Goal: Information Seeking & Learning: Learn about a topic

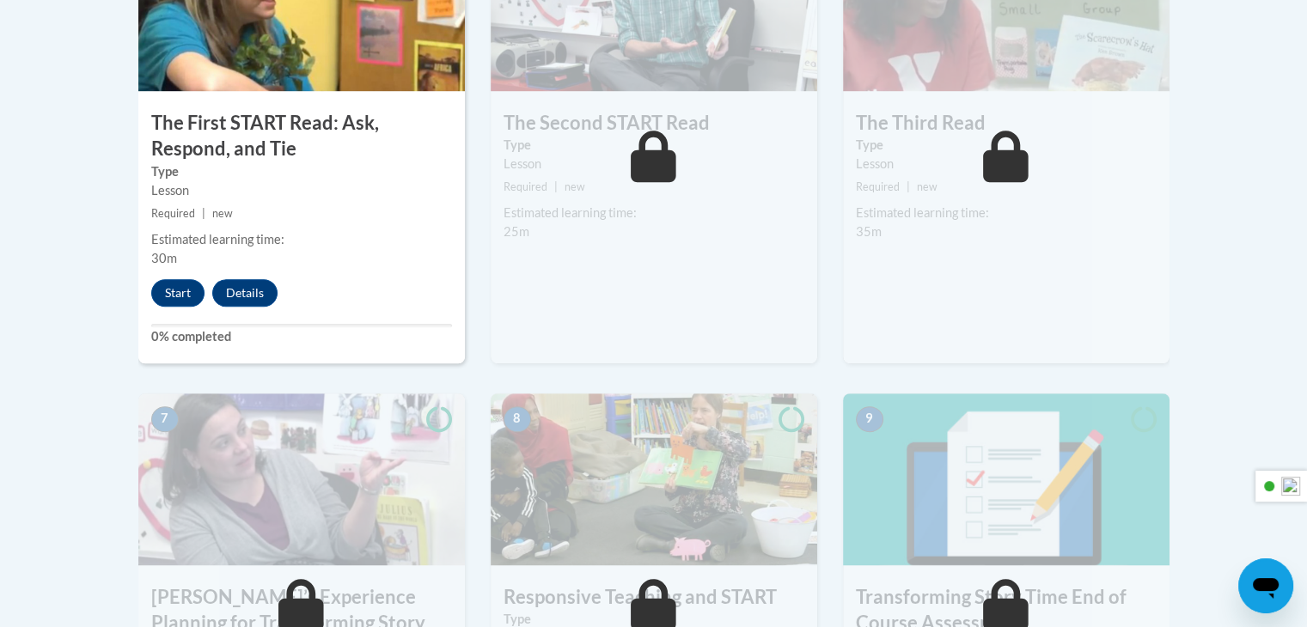
scroll to position [1203, 0]
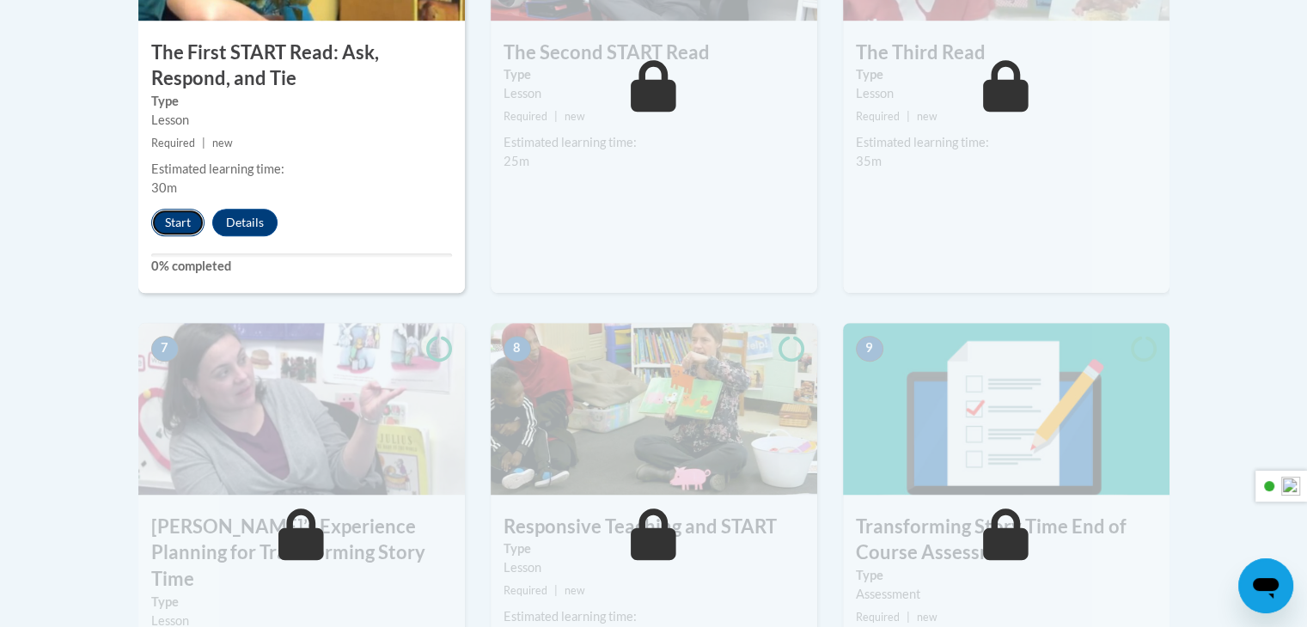
click at [177, 221] on button "Start" at bounding box center [177, 223] width 53 height 28
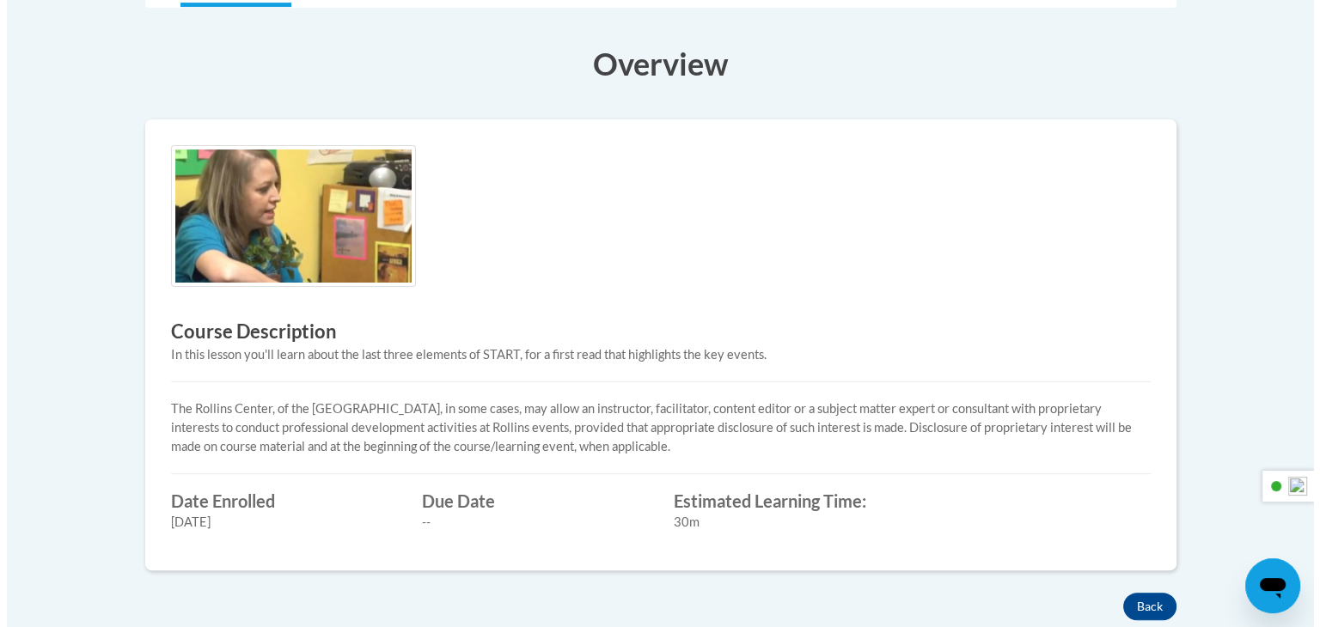
scroll to position [430, 0]
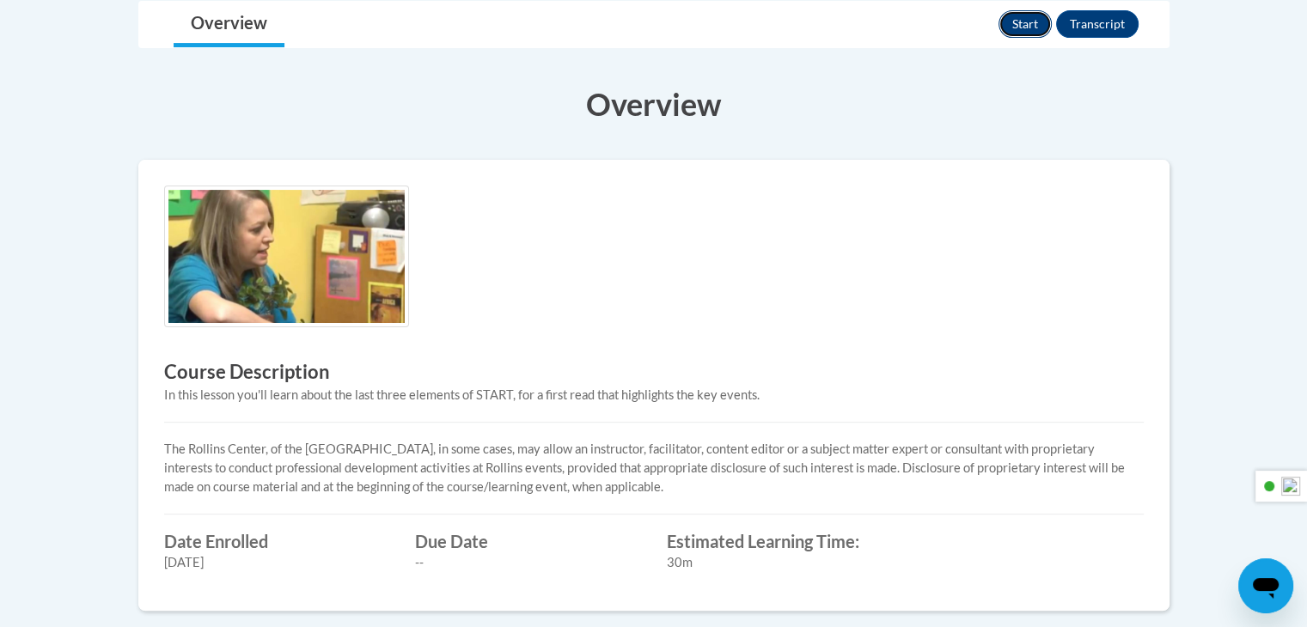
click at [1040, 28] on button "Start" at bounding box center [1025, 24] width 53 height 28
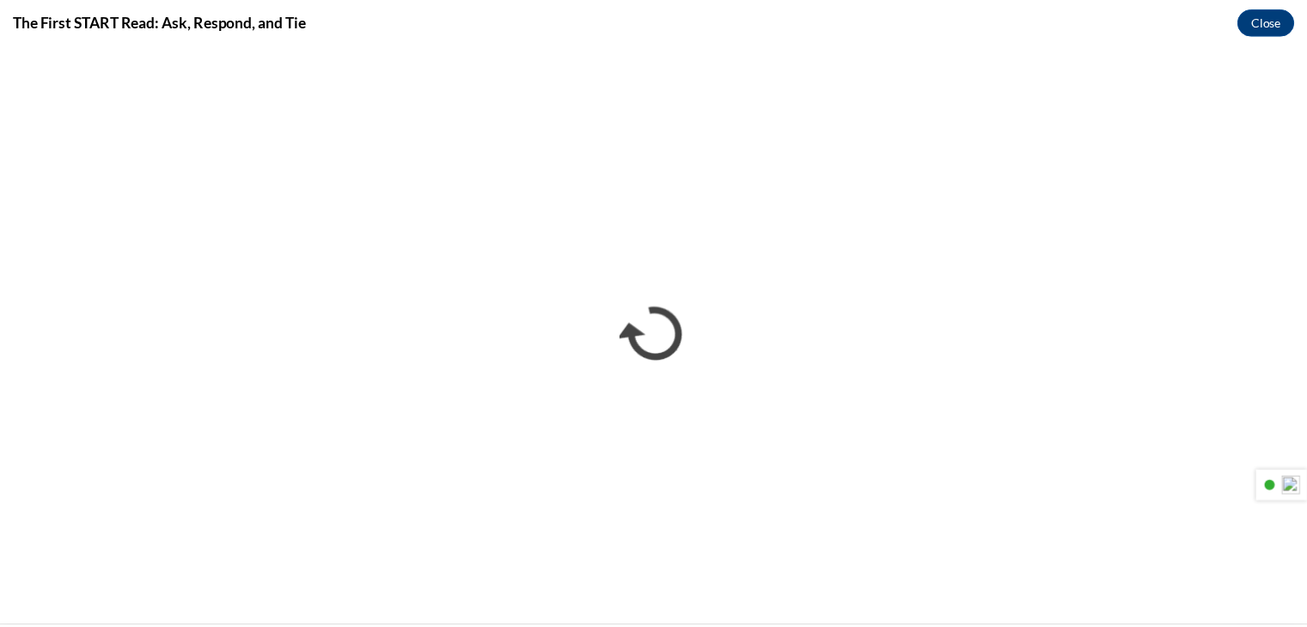
scroll to position [0, 0]
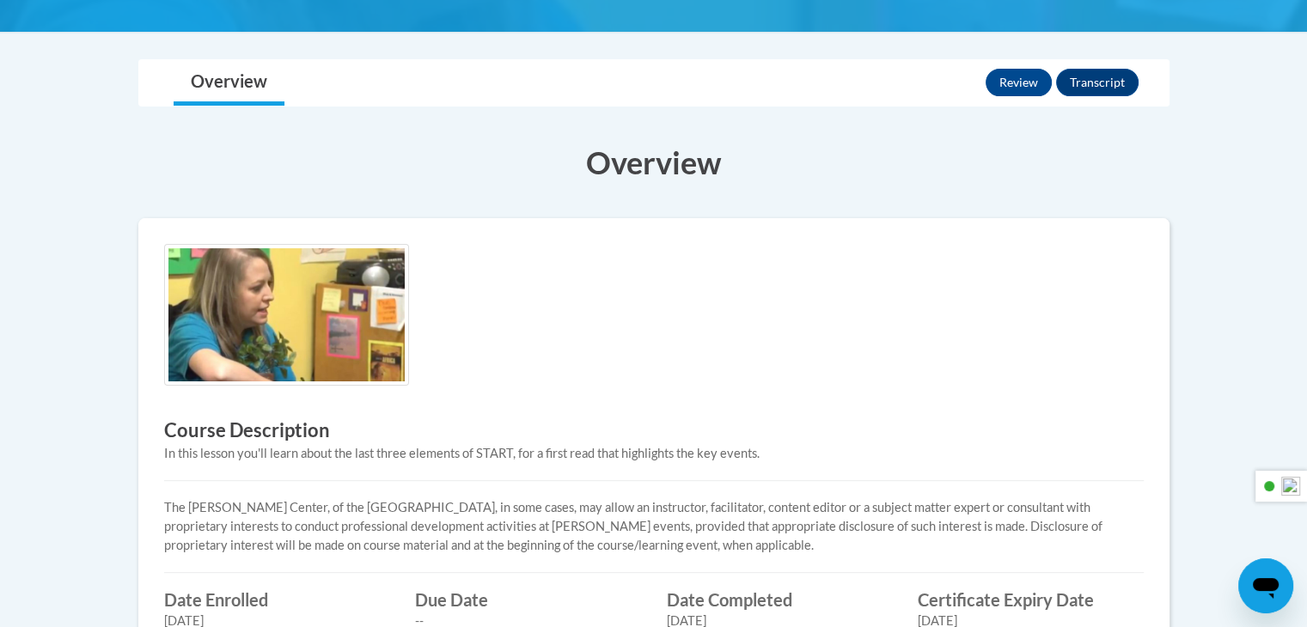
scroll to position [258, 0]
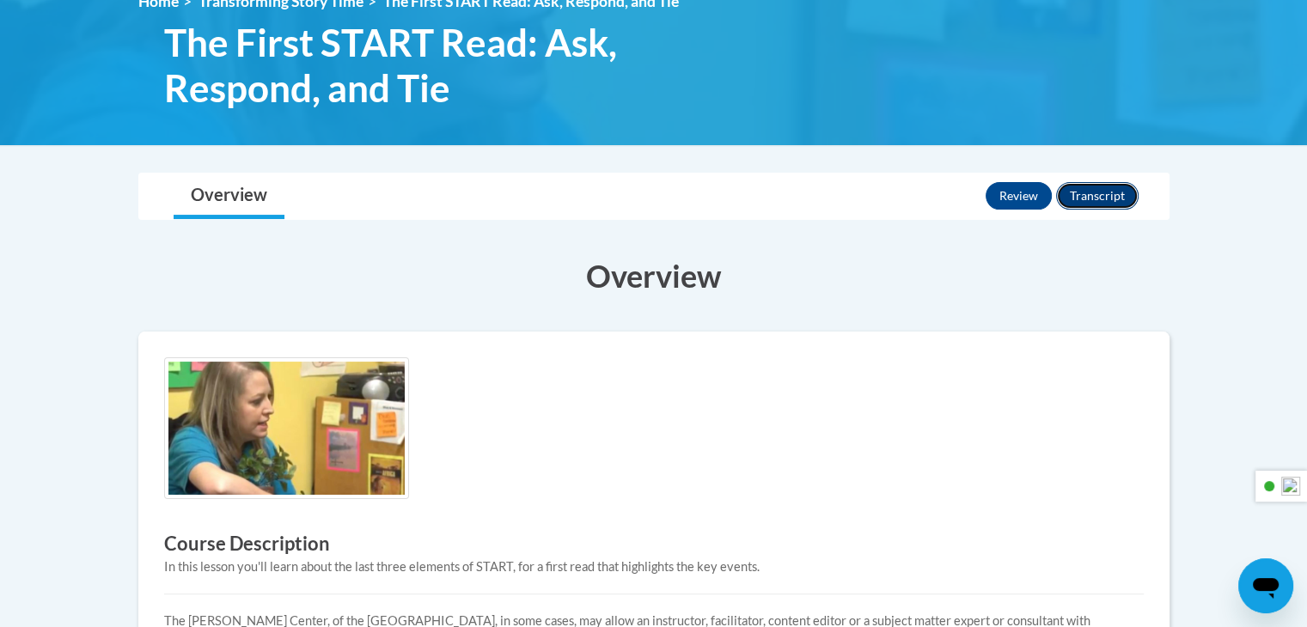
click at [1104, 203] on button "Transcript" at bounding box center [1097, 196] width 83 height 28
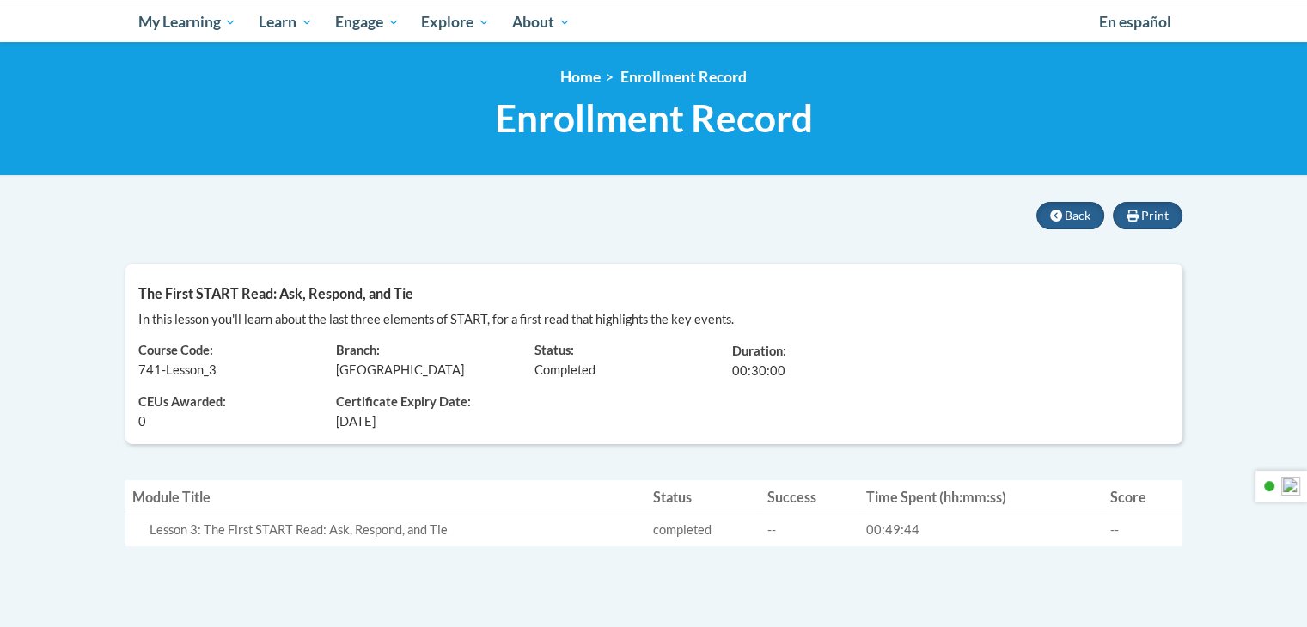
scroll to position [172, 0]
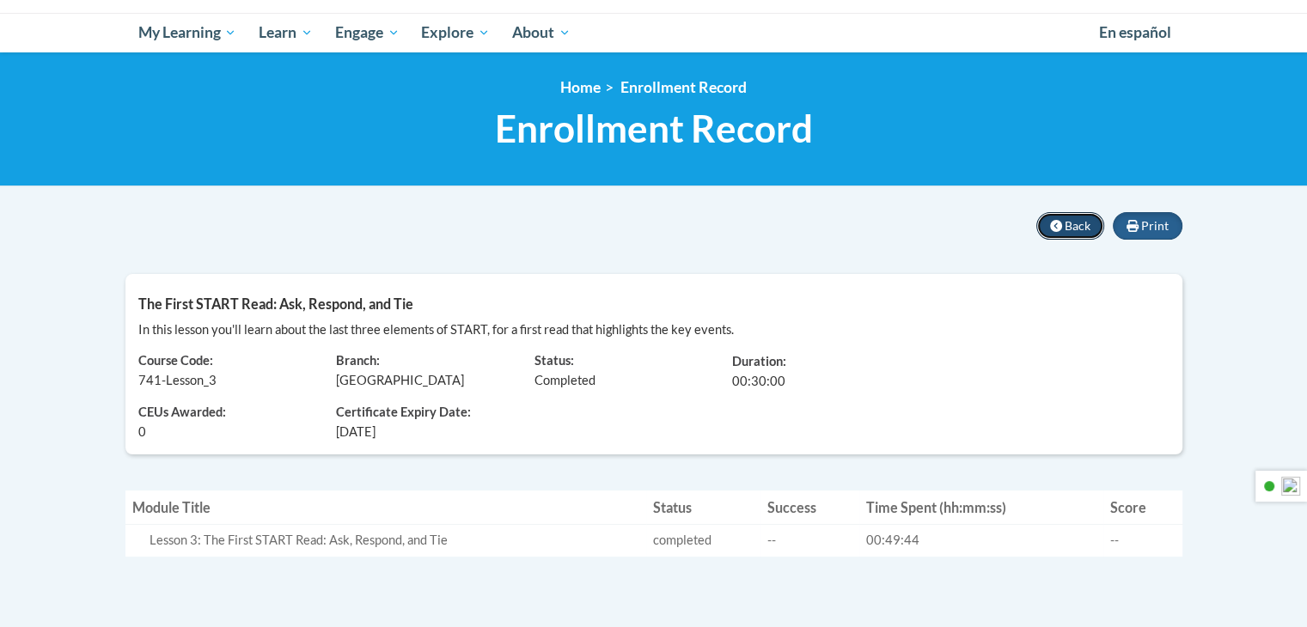
click at [1091, 217] on button "Back" at bounding box center [1070, 226] width 68 height 28
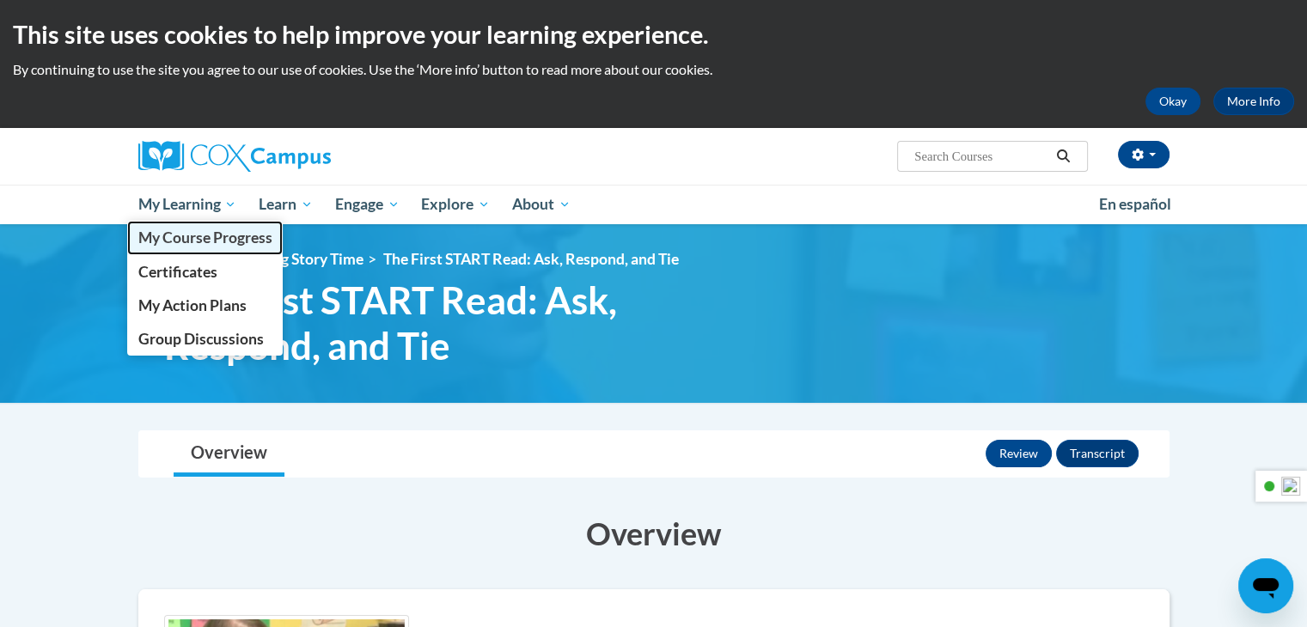
click at [202, 242] on span "My Course Progress" at bounding box center [205, 238] width 134 height 18
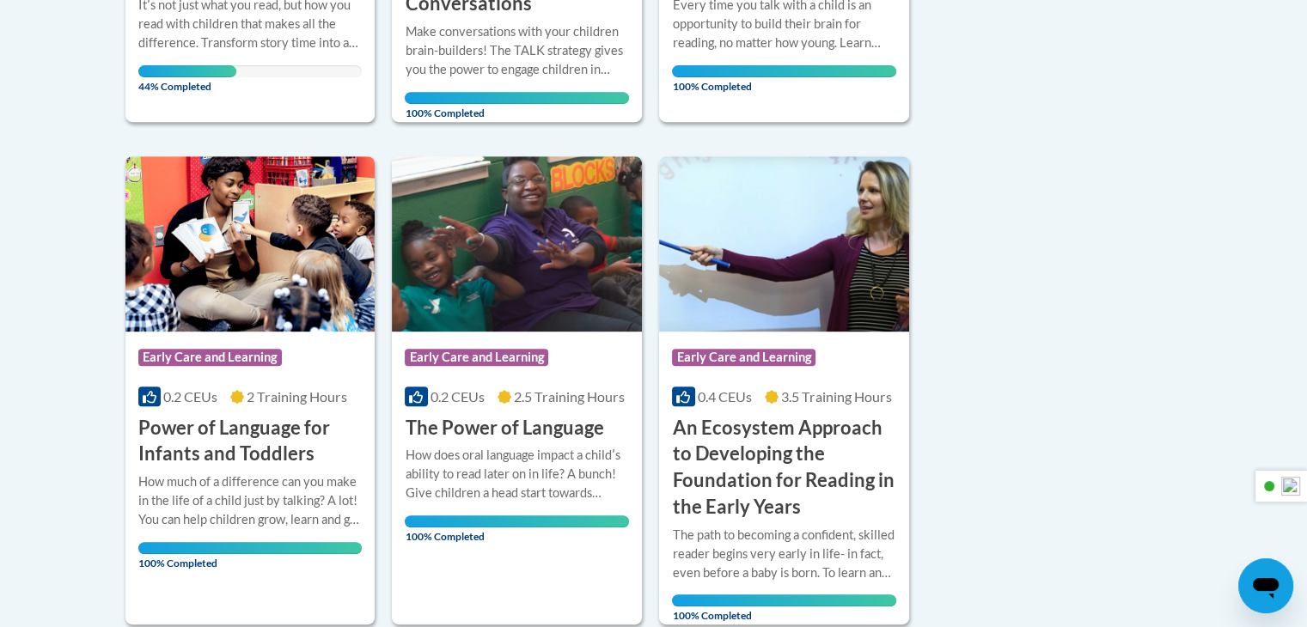
scroll to position [688, 0]
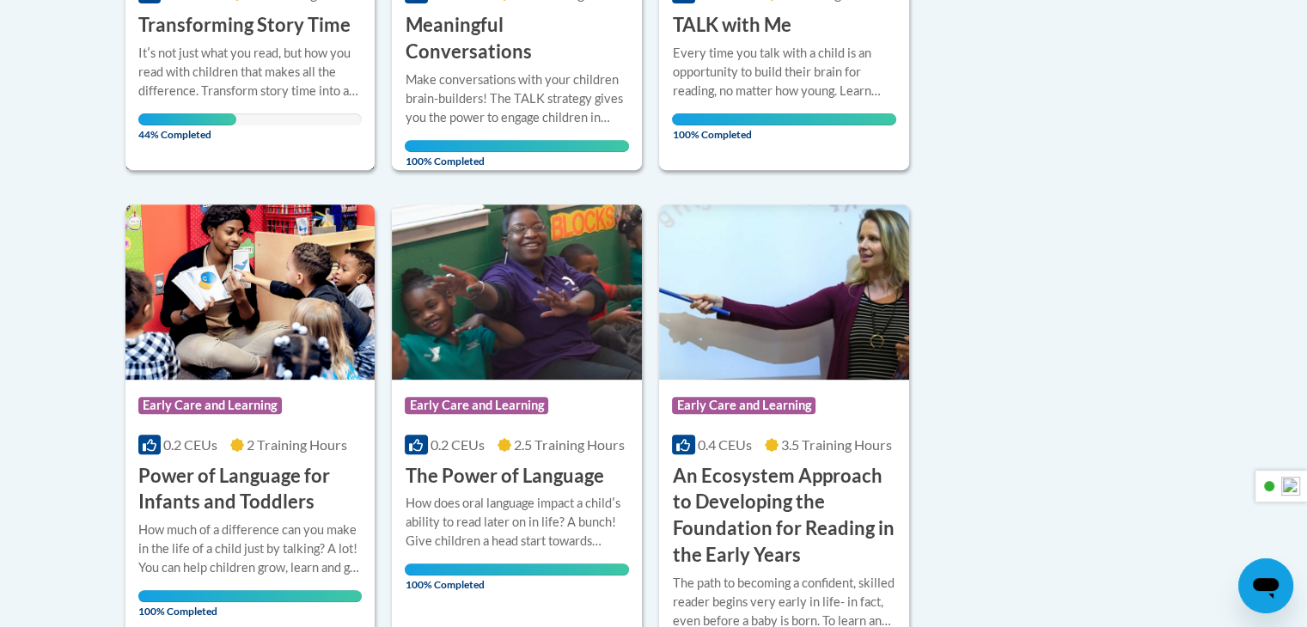
click at [317, 40] on div "More Info Open Itʹs not just what you read, but how you read with children that…" at bounding box center [250, 89] width 250 height 100
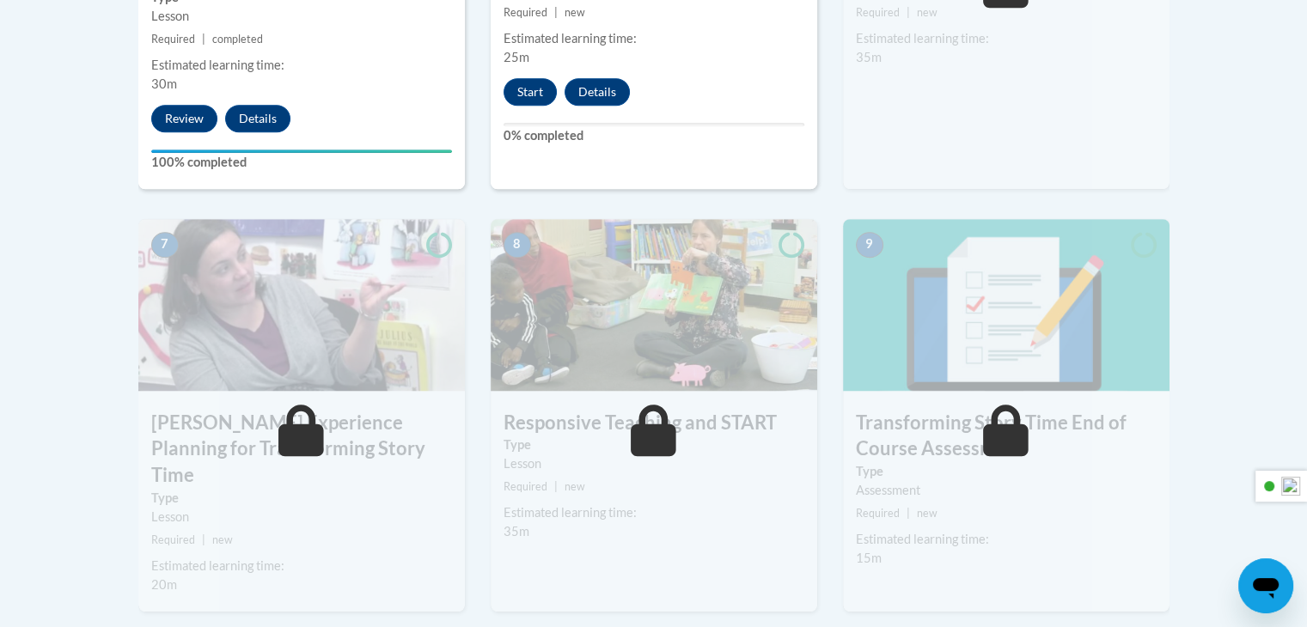
scroll to position [1289, 0]
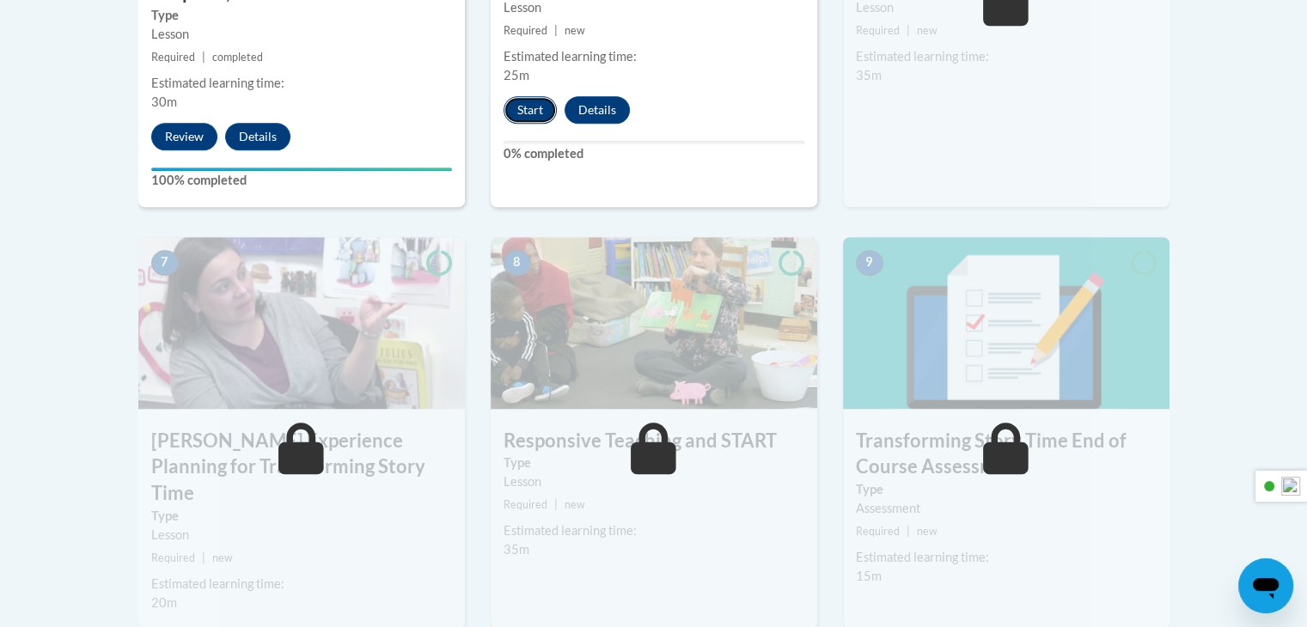
click at [525, 106] on button "Start" at bounding box center [530, 110] width 53 height 28
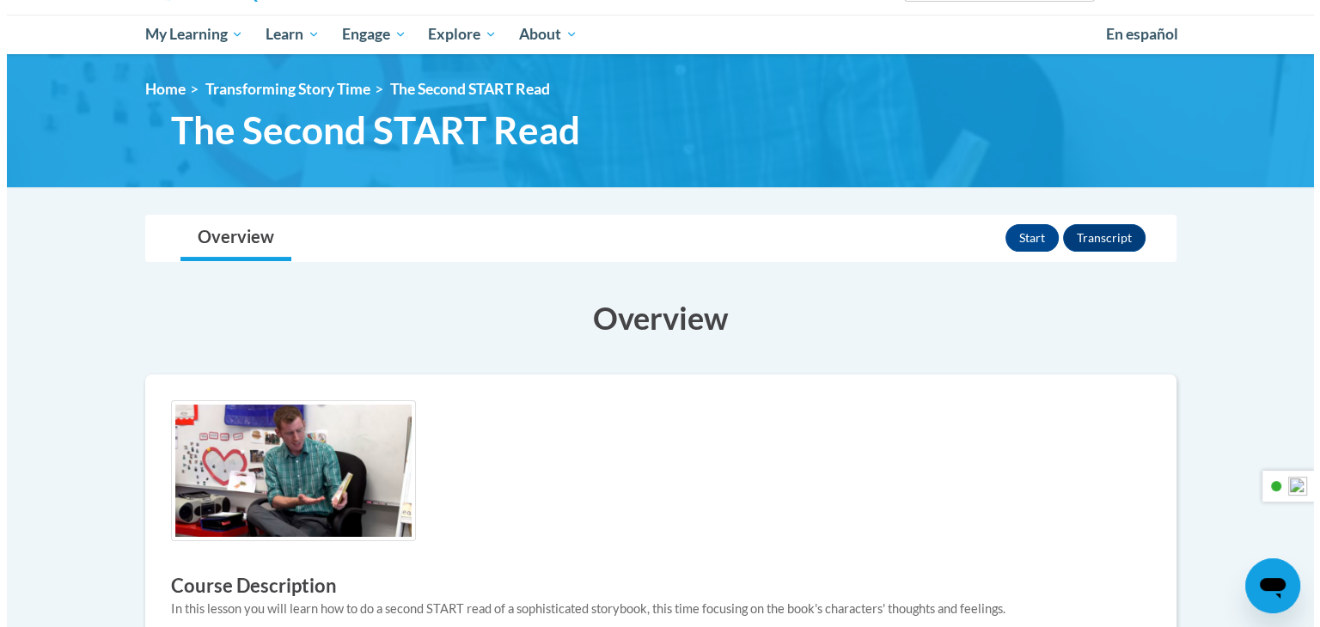
scroll to position [86, 0]
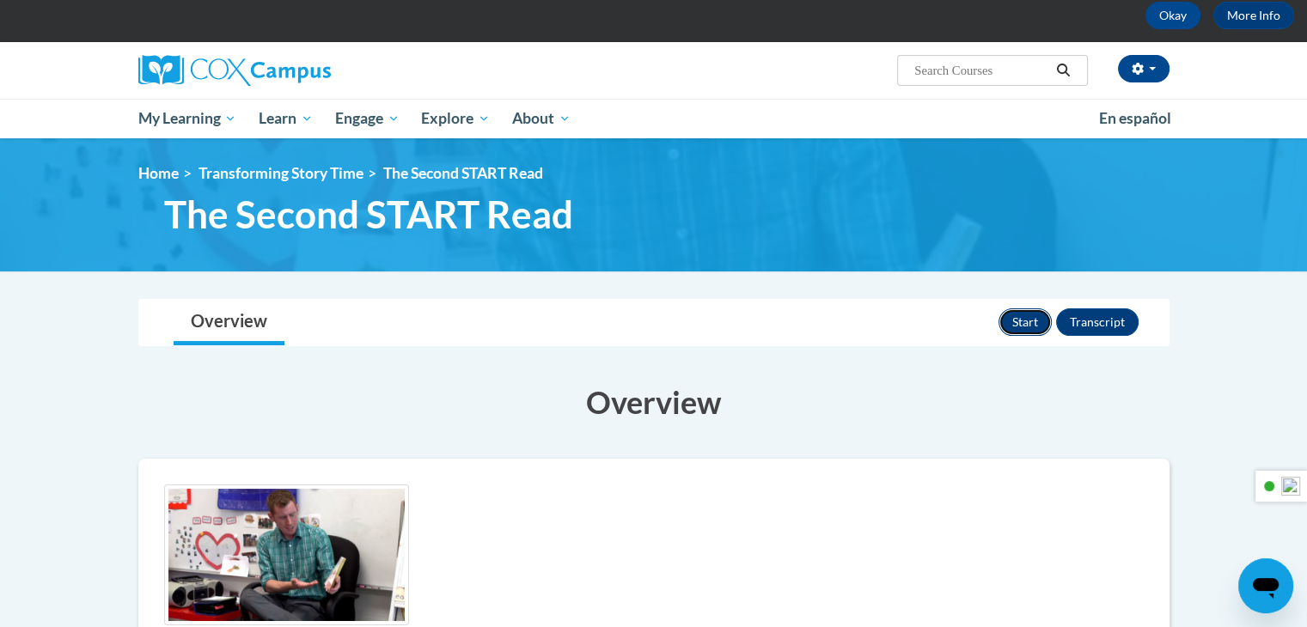
click at [1024, 322] on button "Start" at bounding box center [1025, 323] width 53 height 28
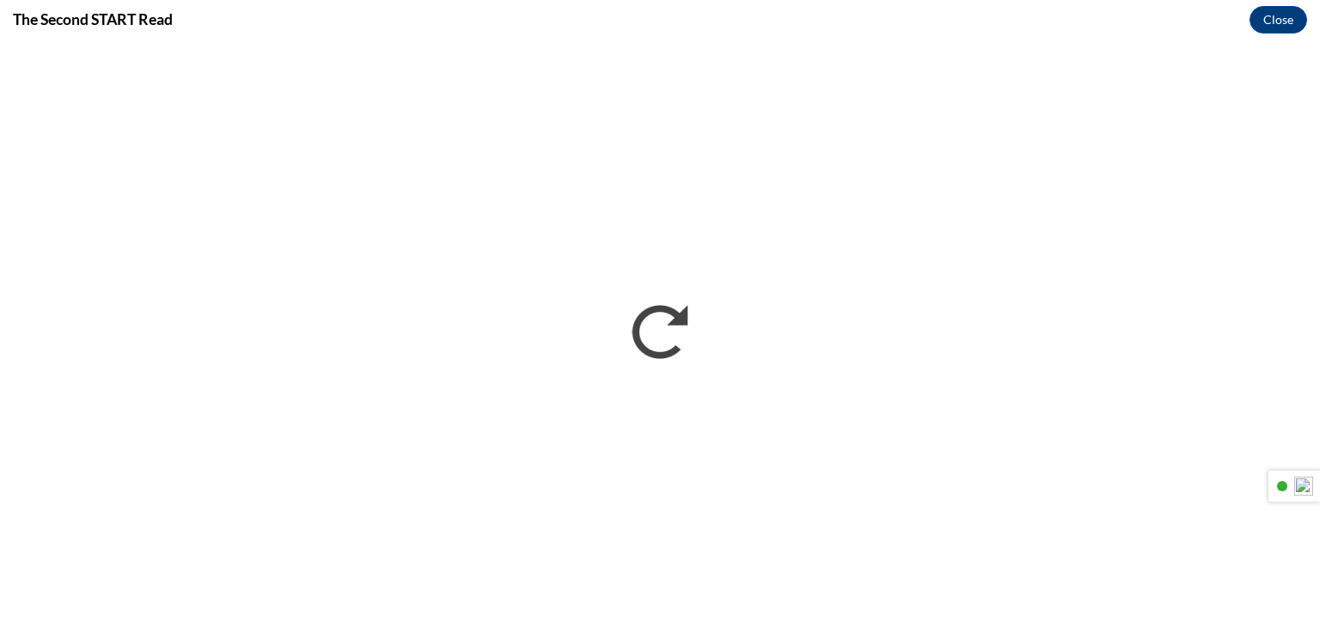
scroll to position [0, 0]
